Goal: Task Accomplishment & Management: Use online tool/utility

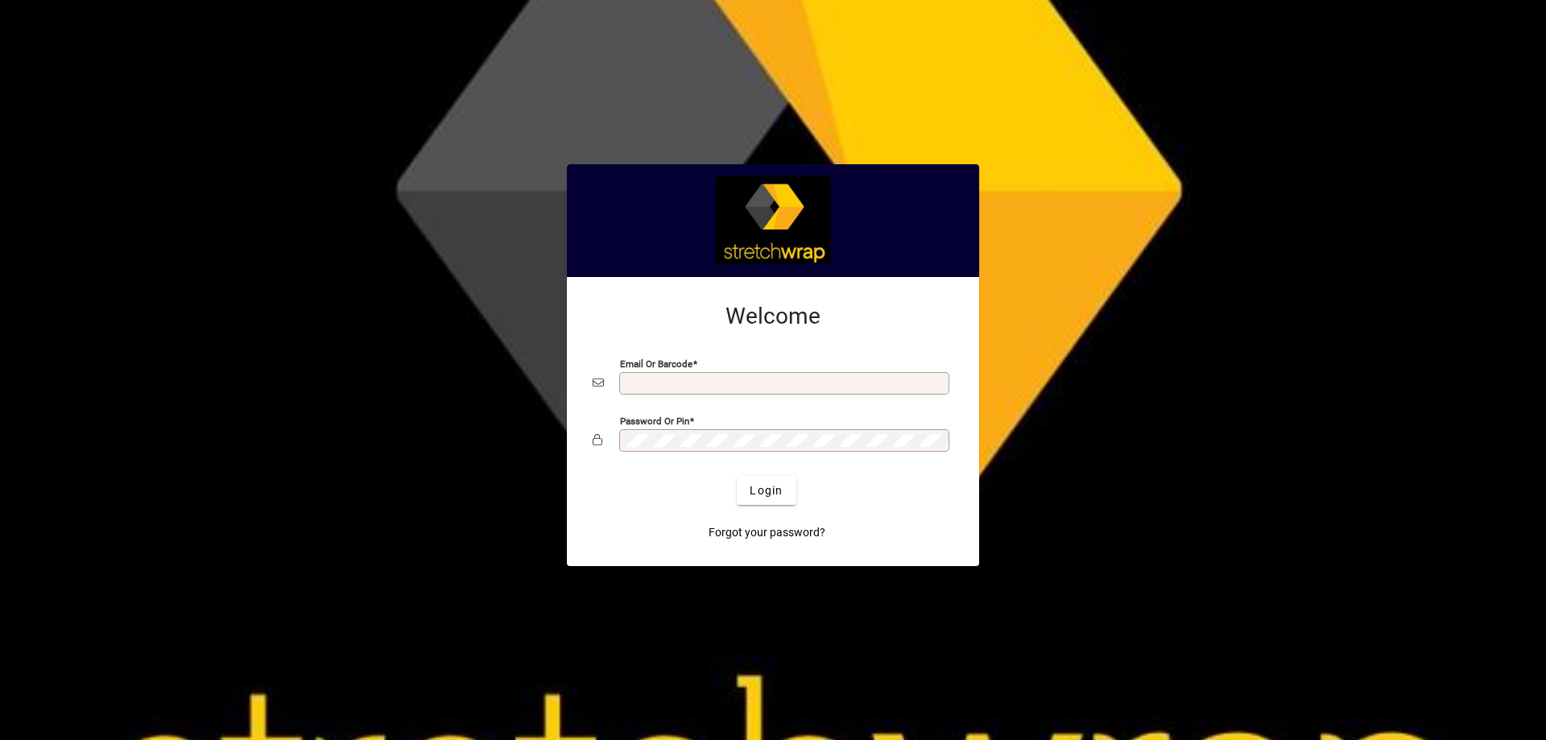
type input "**********"
click at [1084, 552] on div at bounding box center [773, 370] width 1546 height 740
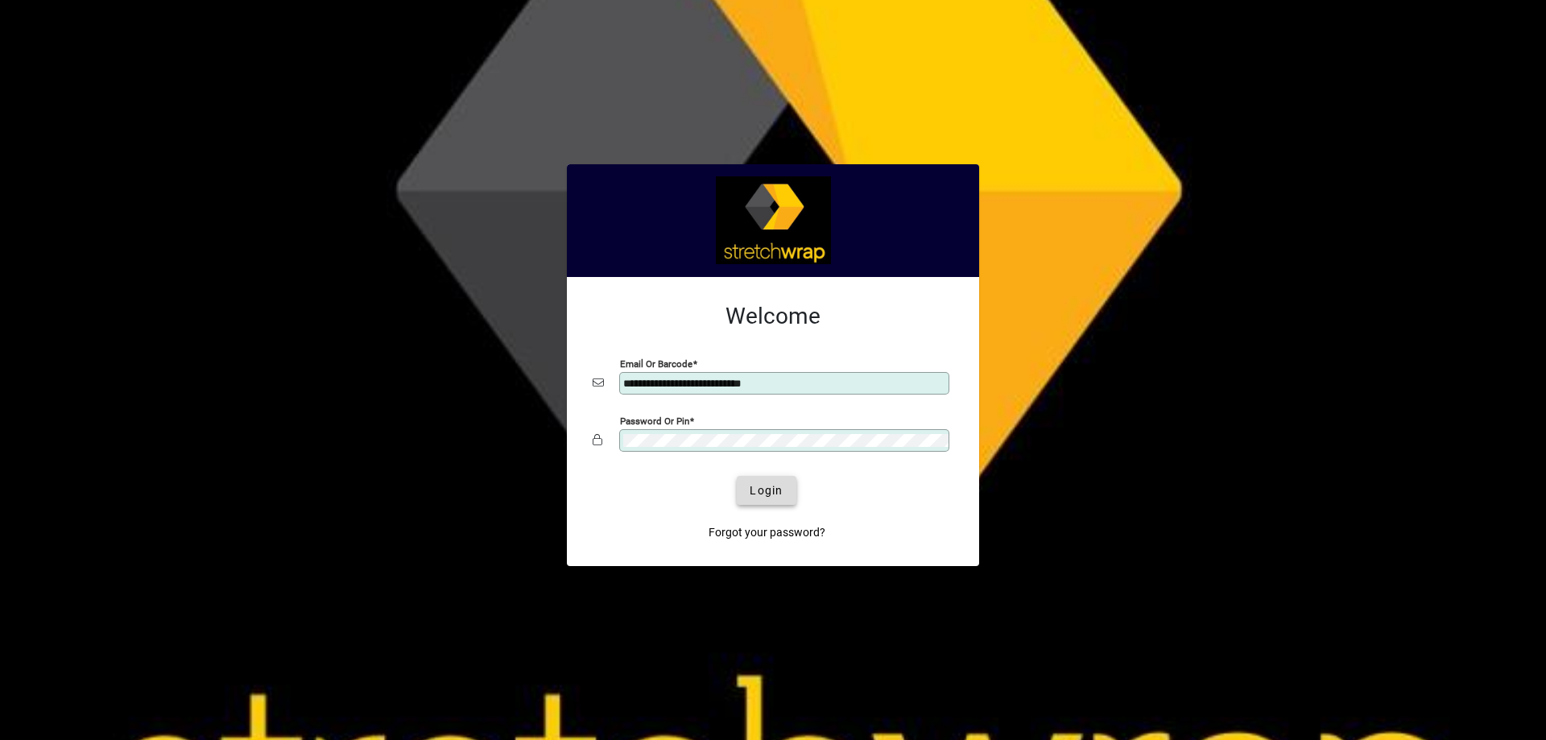
click at [768, 489] on span "Login" at bounding box center [766, 490] width 33 height 17
